Goal: Task Accomplishment & Management: Use online tool/utility

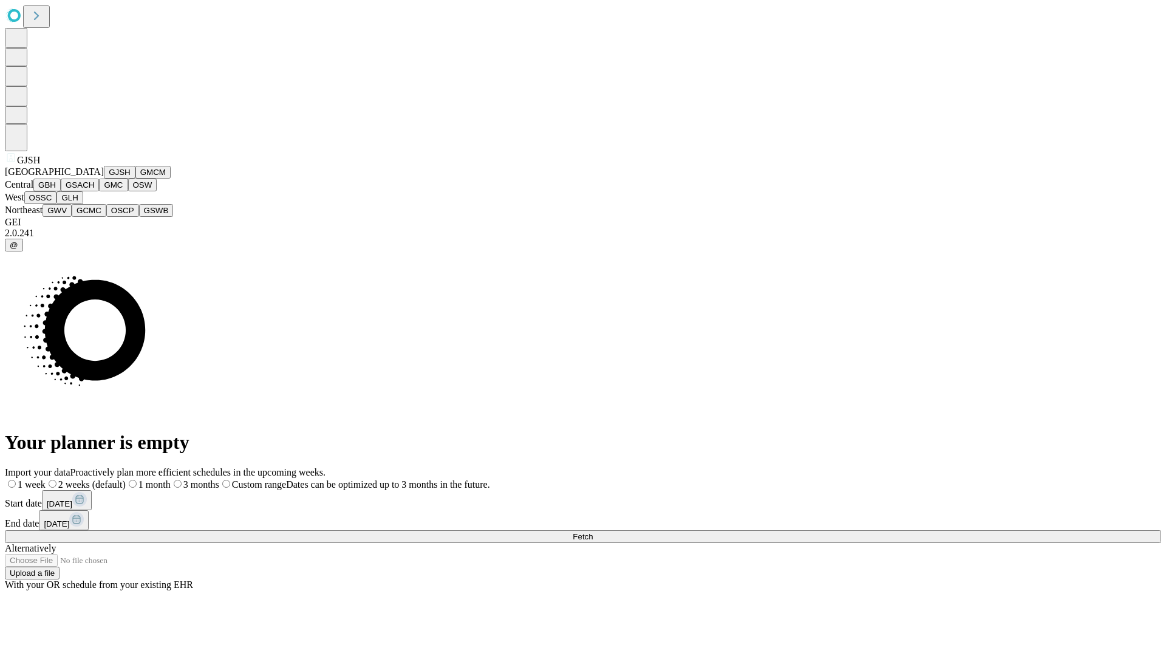
click at [104, 179] on button "GJSH" at bounding box center [120, 172] width 32 height 13
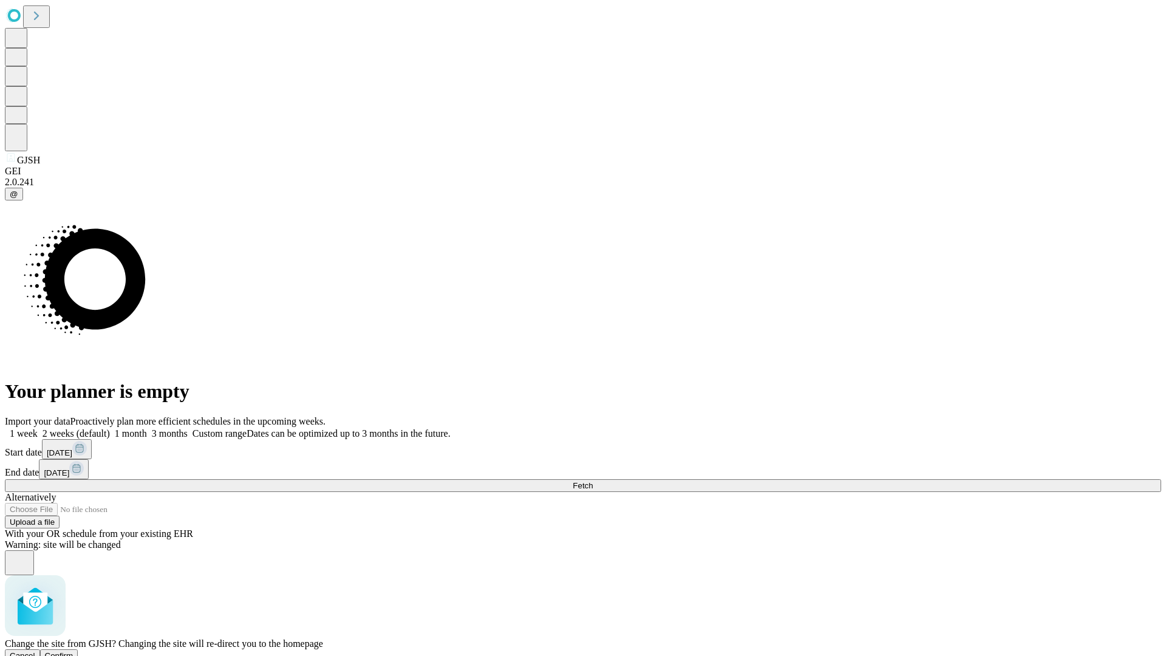
click at [73, 651] on span "Confirm" at bounding box center [59, 655] width 29 height 9
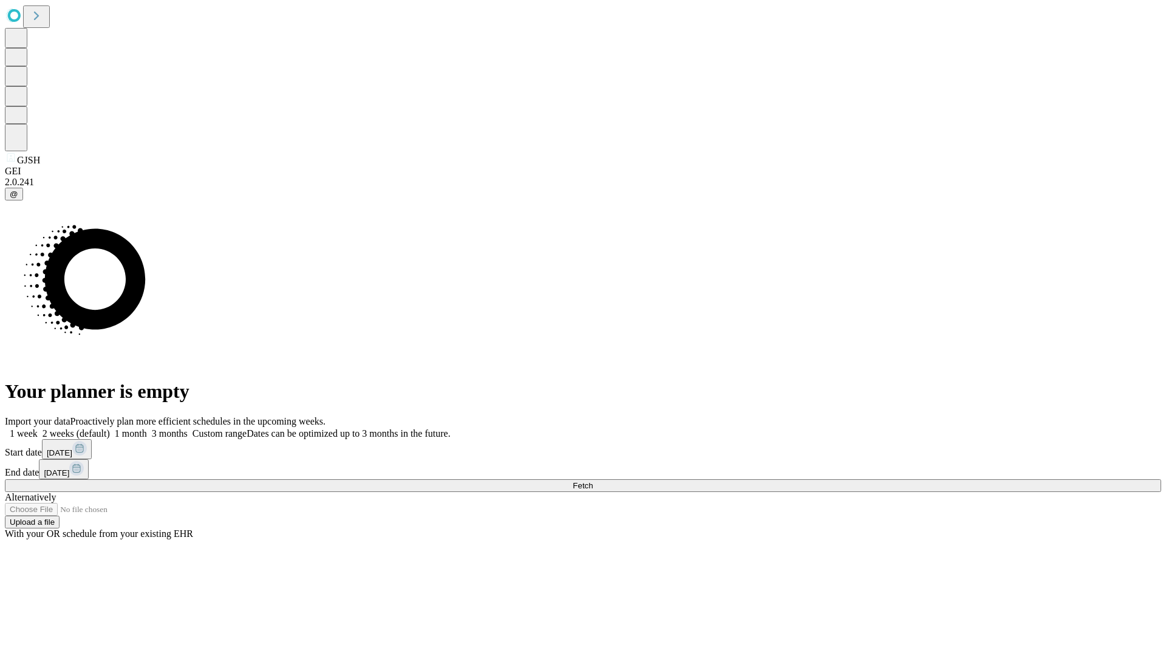
click at [110, 428] on label "2 weeks (default)" at bounding box center [74, 433] width 72 height 10
click at [593, 481] on span "Fetch" at bounding box center [583, 485] width 20 height 9
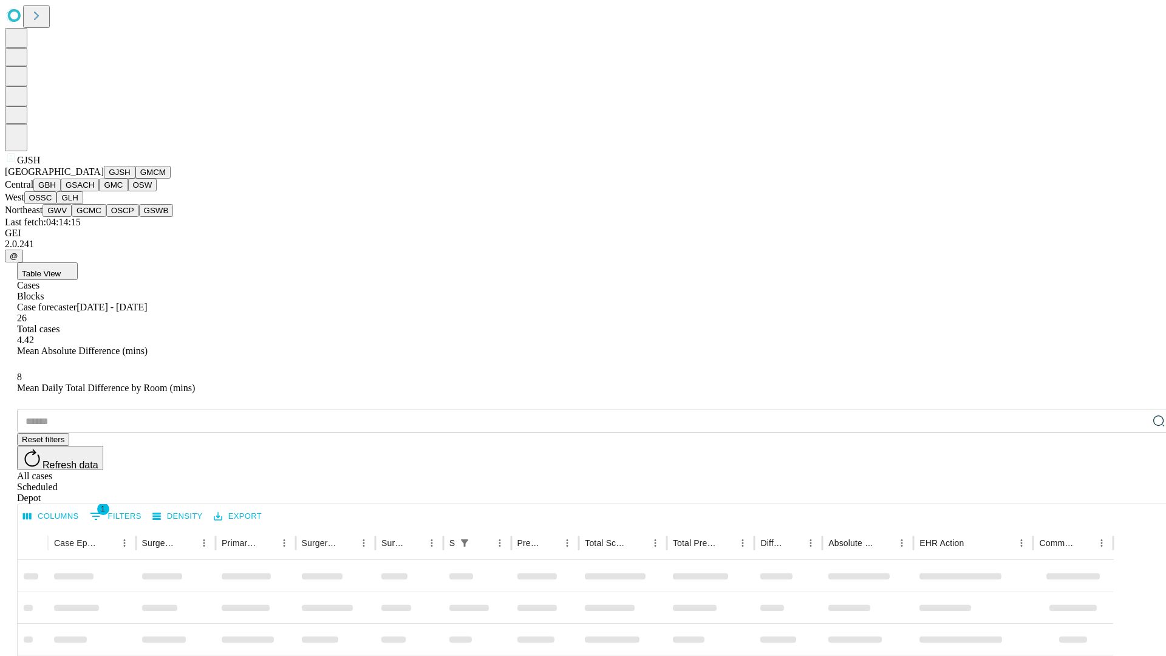
click at [135, 179] on button "GMCM" at bounding box center [152, 172] width 35 height 13
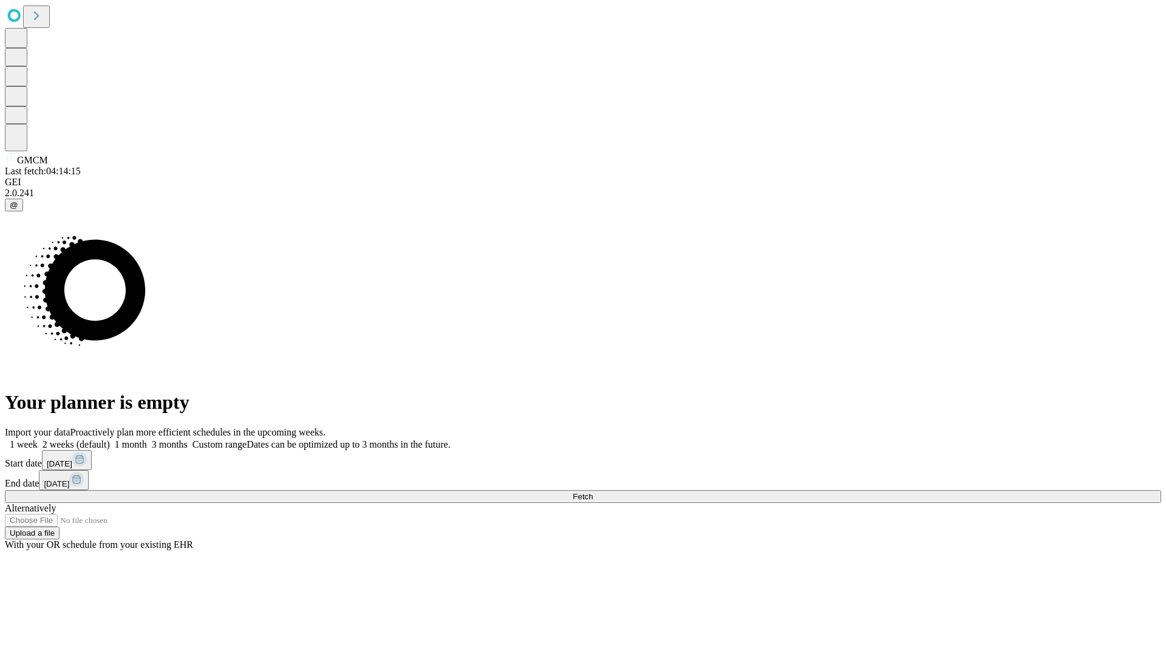
click at [110, 439] on label "2 weeks (default)" at bounding box center [74, 444] width 72 height 10
click at [593, 492] on span "Fetch" at bounding box center [583, 496] width 20 height 9
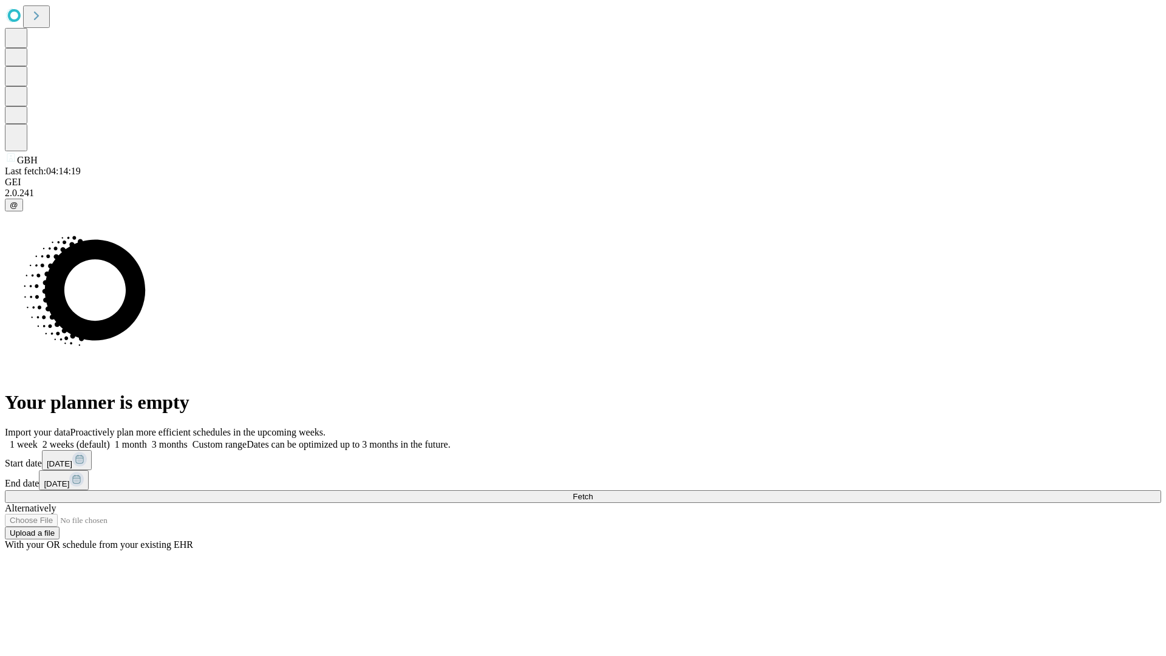
click at [110, 439] on label "2 weeks (default)" at bounding box center [74, 444] width 72 height 10
click at [593, 492] on span "Fetch" at bounding box center [583, 496] width 20 height 9
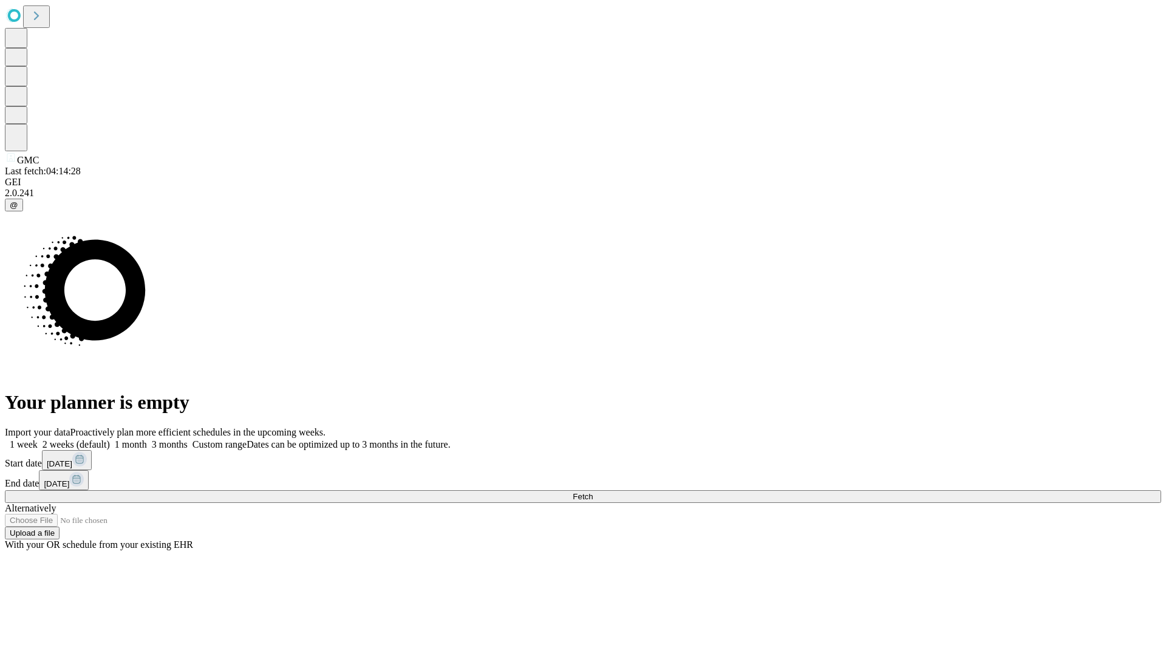
click at [593, 492] on span "Fetch" at bounding box center [583, 496] width 20 height 9
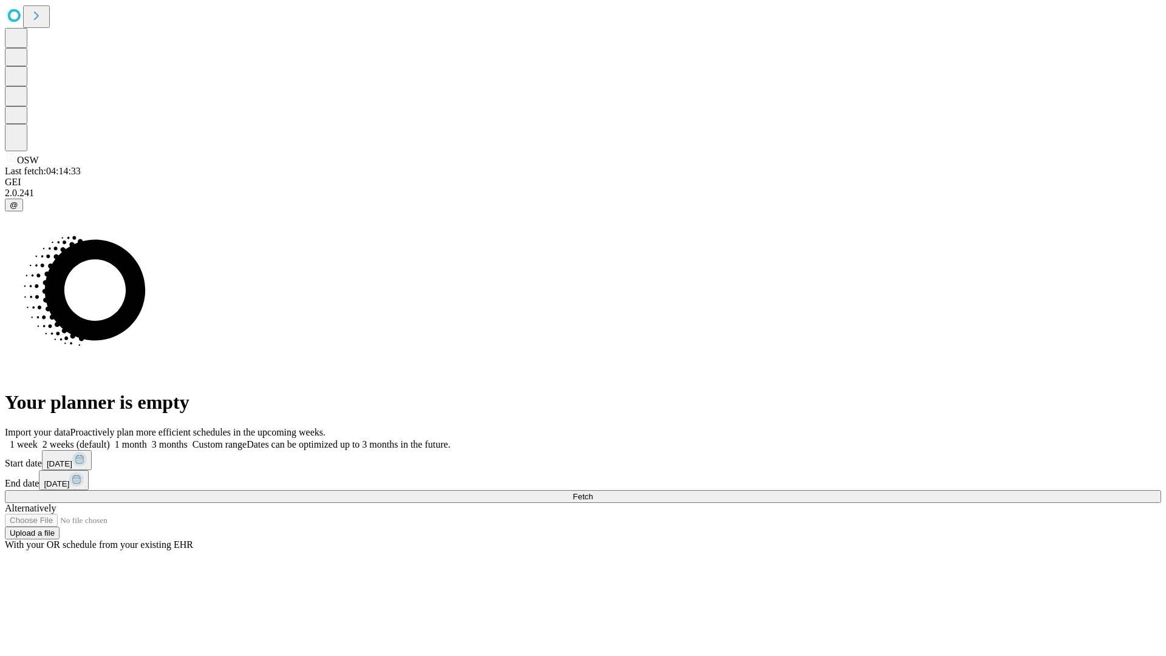
click at [593, 492] on span "Fetch" at bounding box center [583, 496] width 20 height 9
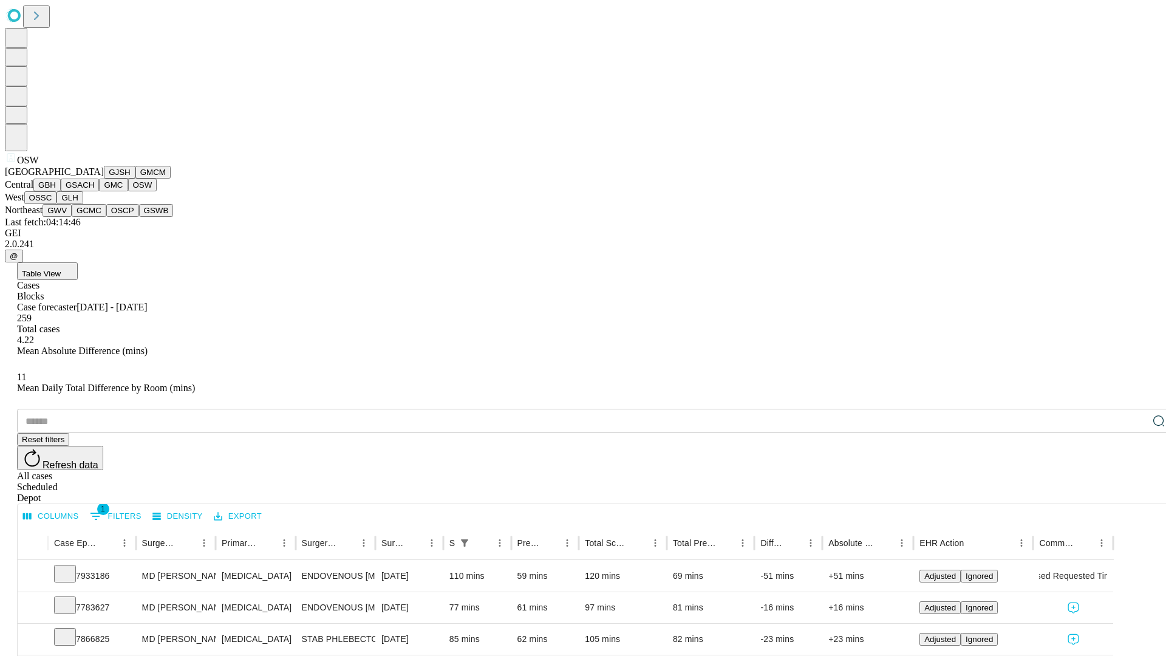
click at [57, 204] on button "OSSC" at bounding box center [40, 197] width 33 height 13
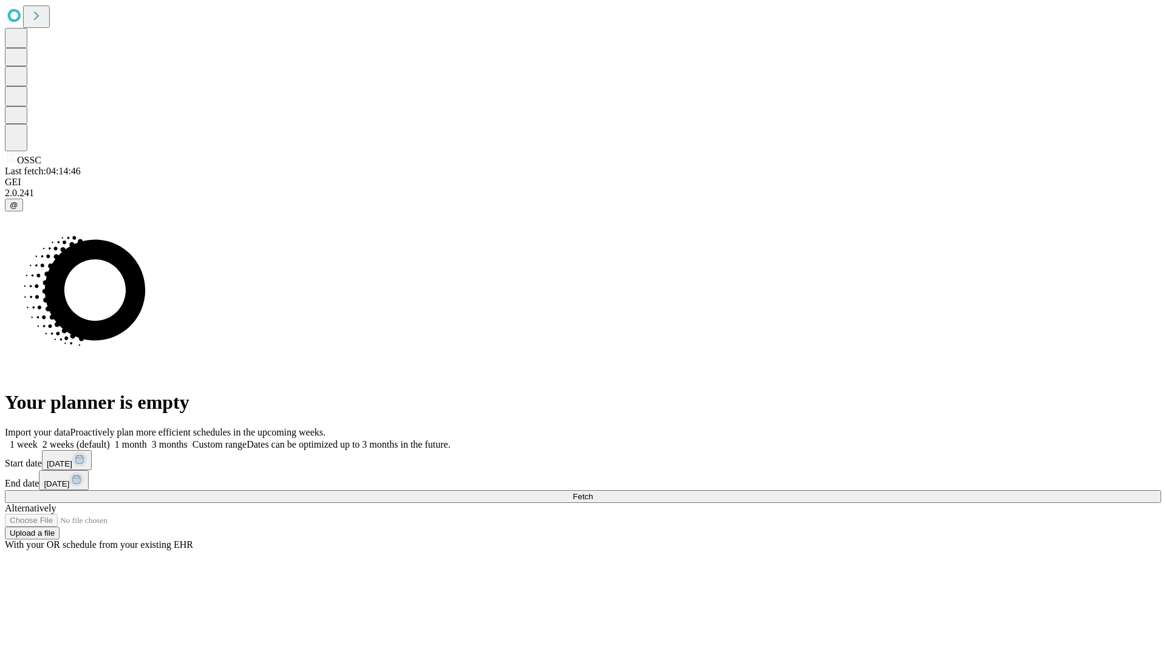
click at [593, 492] on span "Fetch" at bounding box center [583, 496] width 20 height 9
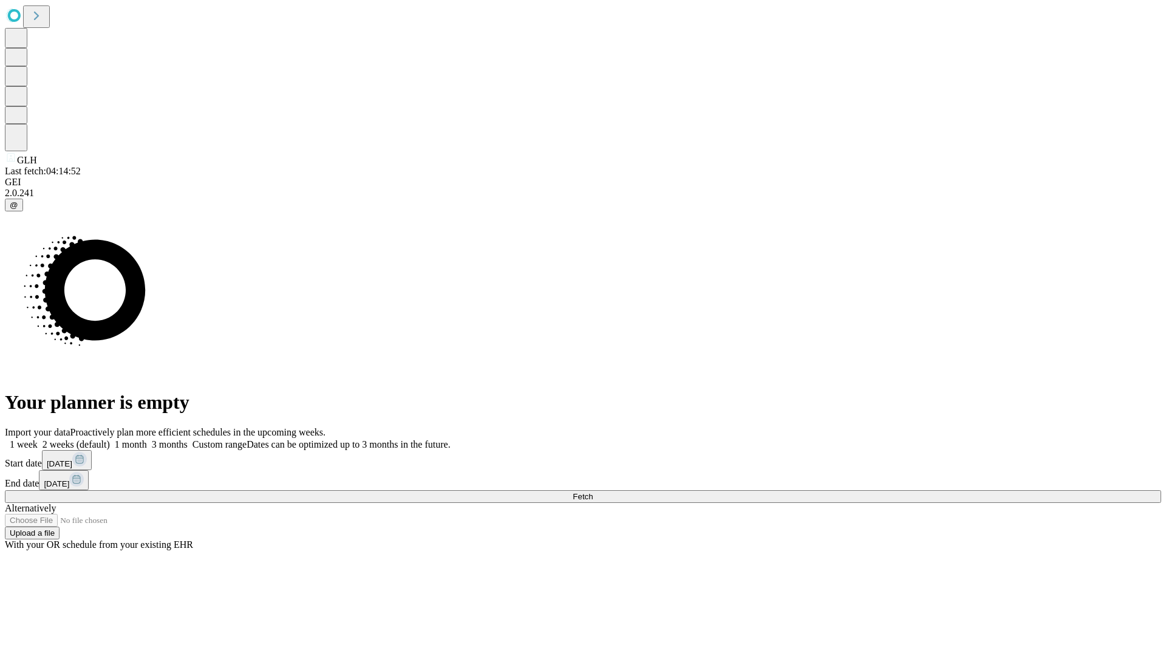
click at [110, 439] on label "2 weeks (default)" at bounding box center [74, 444] width 72 height 10
click at [593, 492] on span "Fetch" at bounding box center [583, 496] width 20 height 9
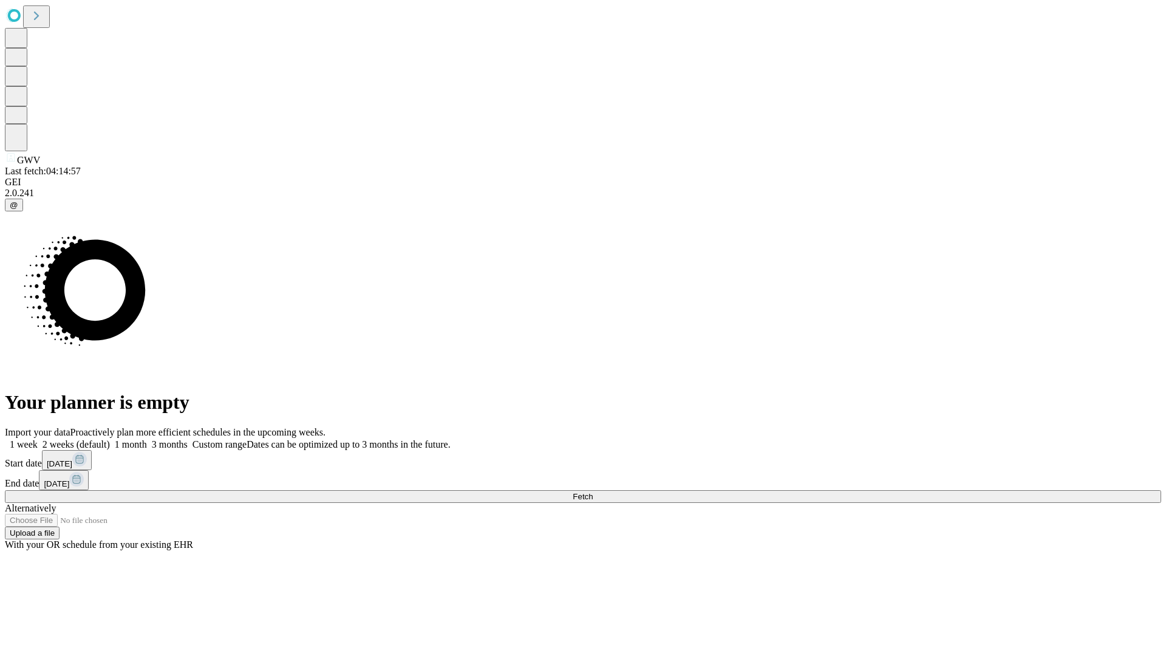
click at [110, 439] on label "2 weeks (default)" at bounding box center [74, 444] width 72 height 10
click at [593, 492] on span "Fetch" at bounding box center [583, 496] width 20 height 9
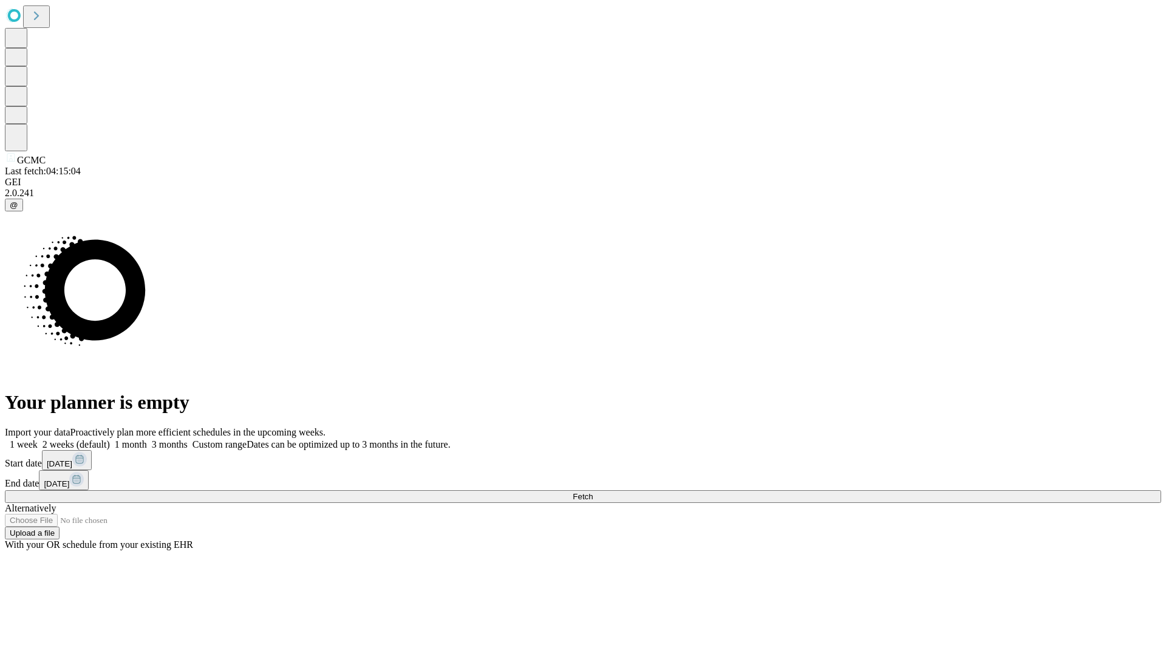
click at [110, 439] on label "2 weeks (default)" at bounding box center [74, 444] width 72 height 10
click at [593, 492] on span "Fetch" at bounding box center [583, 496] width 20 height 9
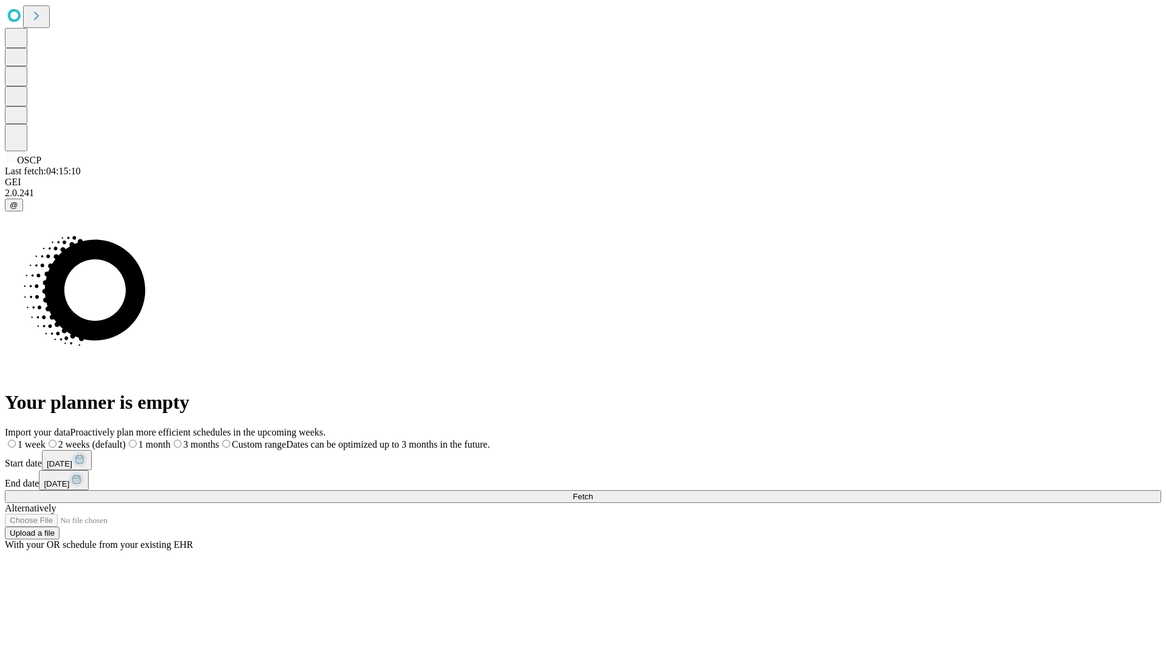
click at [126, 439] on label "2 weeks (default)" at bounding box center [86, 444] width 80 height 10
click at [593, 492] on span "Fetch" at bounding box center [583, 496] width 20 height 9
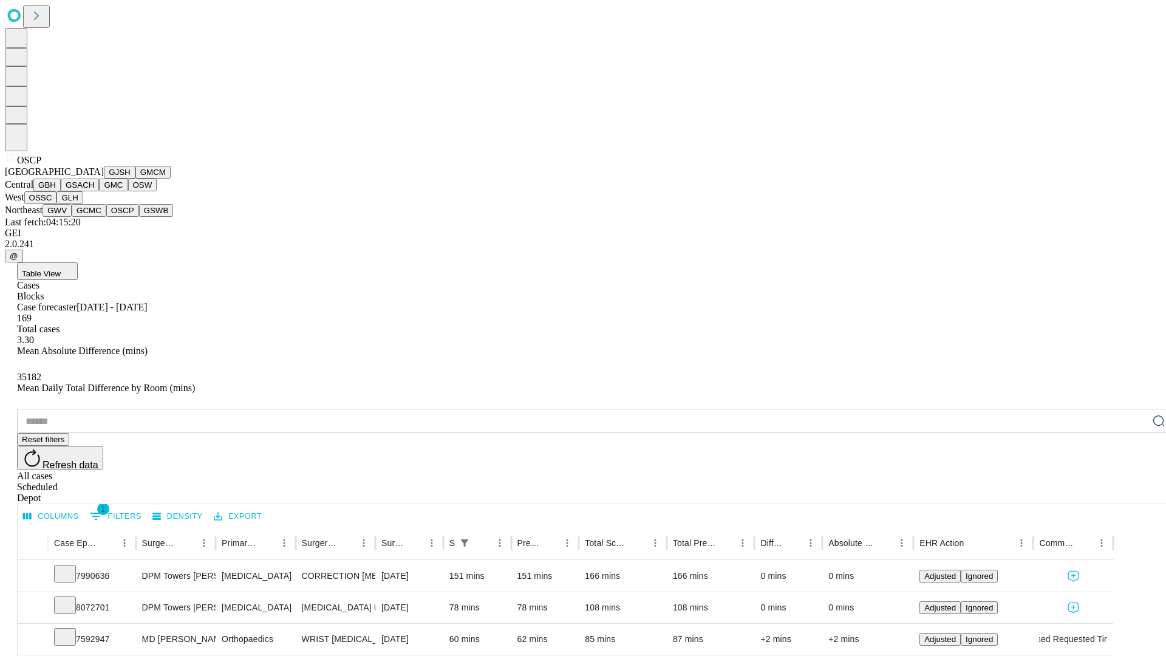
click at [139, 217] on button "GSWB" at bounding box center [156, 210] width 35 height 13
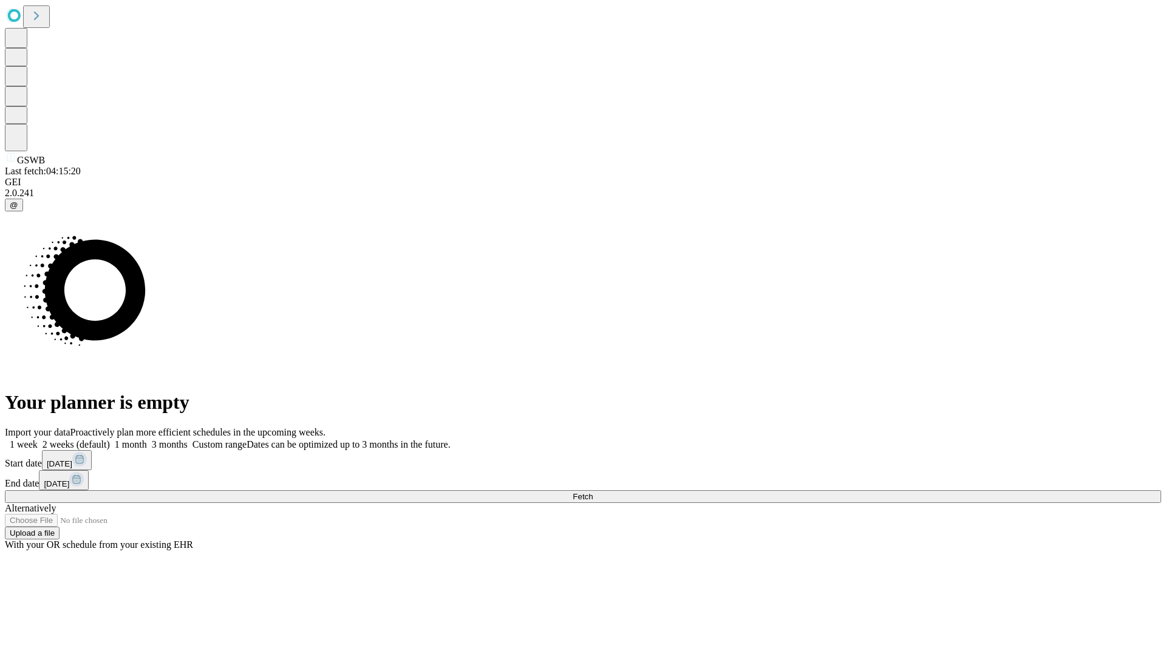
click at [593, 492] on span "Fetch" at bounding box center [583, 496] width 20 height 9
